Goal: Navigation & Orientation: Find specific page/section

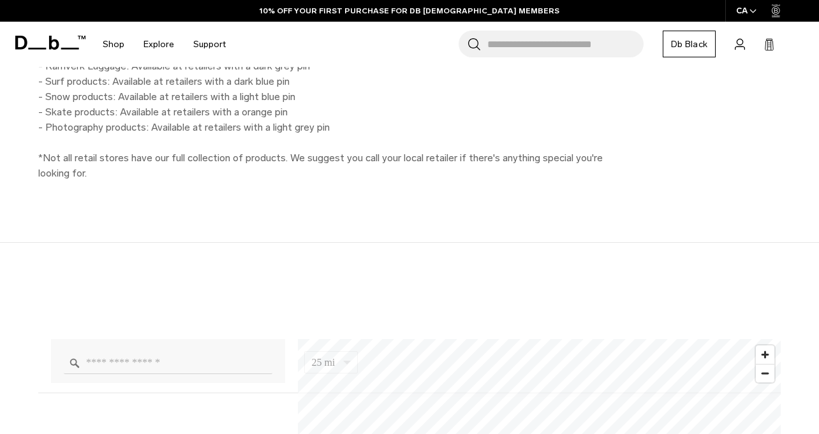
scroll to position [776, 0]
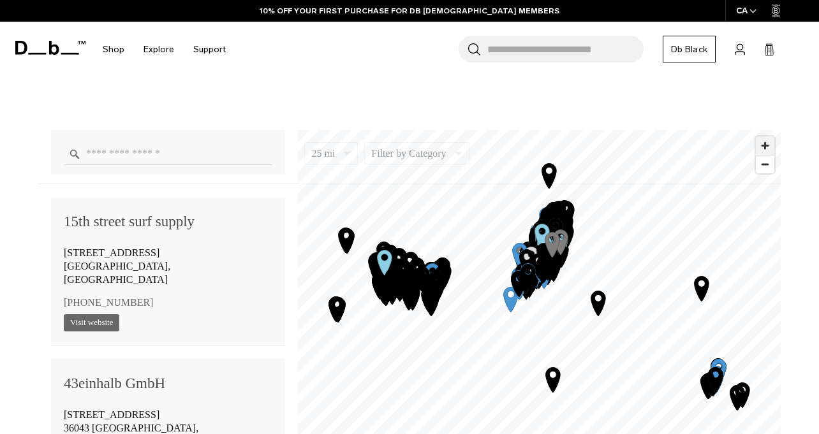
click at [762, 145] on span "Zoom in" at bounding box center [764, 145] width 18 height 18
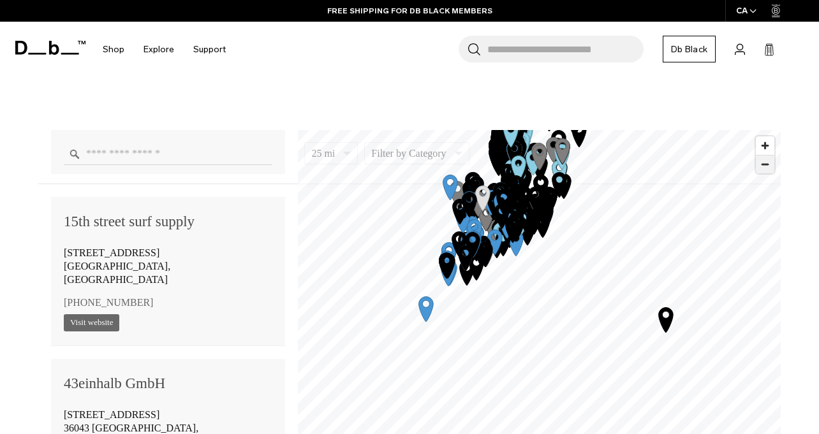
click at [767, 165] on span "Zoom out" at bounding box center [764, 165] width 18 height 18
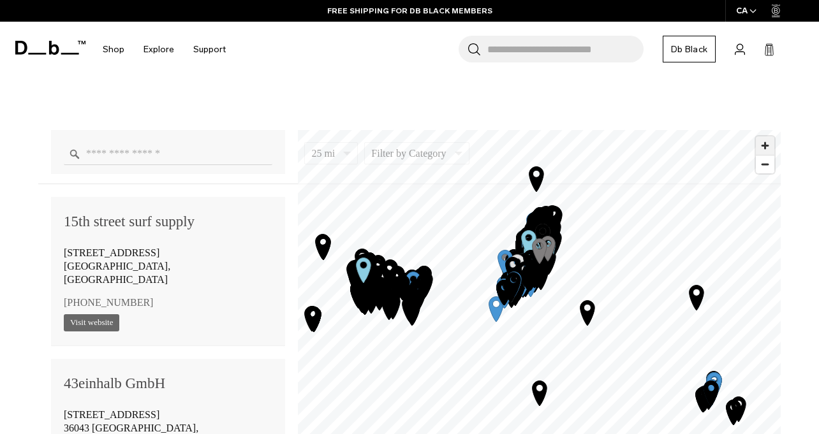
click at [760, 145] on span "Zoom in" at bounding box center [764, 145] width 18 height 18
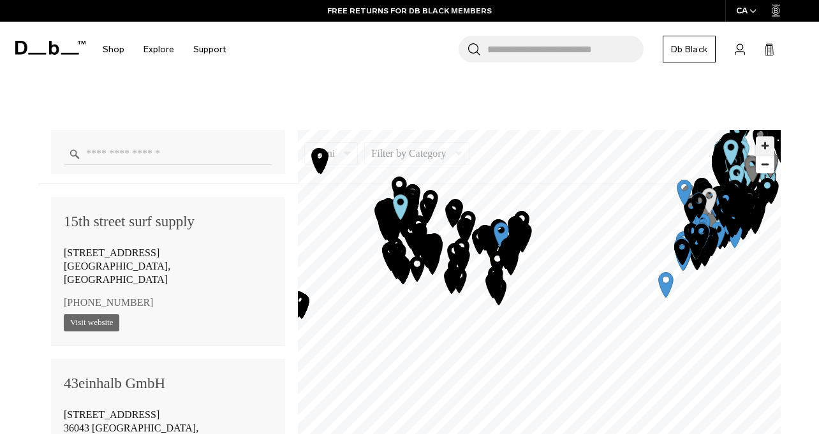
click at [769, 147] on span "Zoom in" at bounding box center [764, 145] width 18 height 18
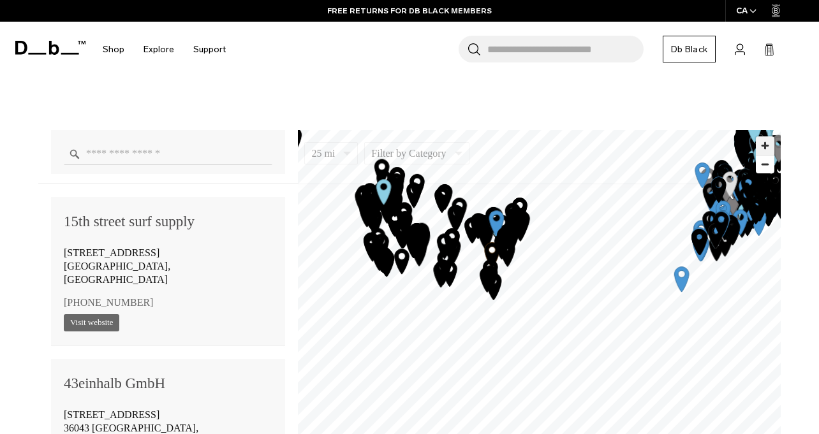
click at [769, 147] on span "Zoom in" at bounding box center [764, 145] width 18 height 18
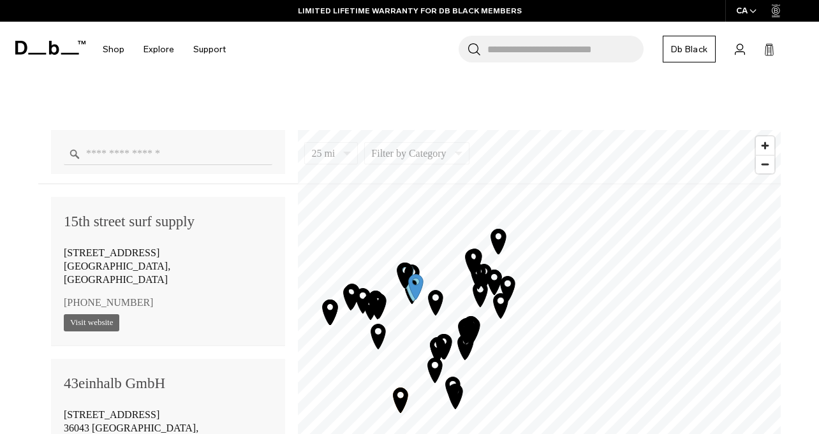
click at [500, 243] on icon "Map marker" at bounding box center [498, 242] width 15 height 25
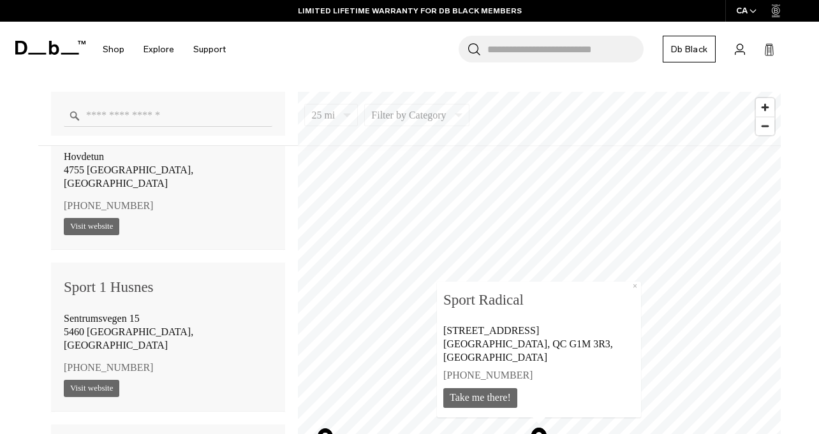
scroll to position [852, 0]
